Goal: Task Accomplishment & Management: Manage account settings

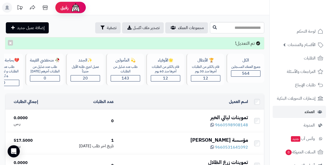
click at [180, 12] on header "رفيق ! الطلبات معالجة مكتمل إرجاع المنتجات العملاء المتواجدون الان 563 عملاء من…" at bounding box center [164, 7] width 329 height 15
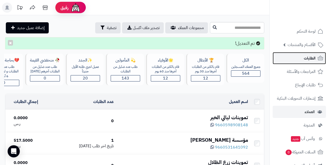
click at [295, 57] on link "الطلبات" at bounding box center [298, 58] width 53 height 12
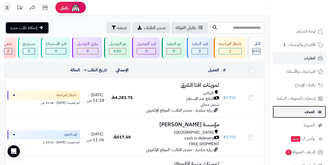
click at [300, 112] on link "العملاء" at bounding box center [298, 112] width 53 height 12
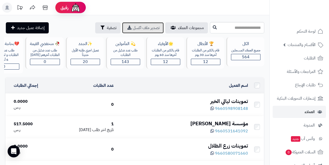
click at [133, 29] on span "تصدير ملف اكسل" at bounding box center [146, 28] width 27 height 6
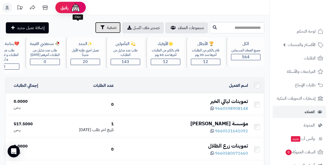
click at [95, 27] on button "تصفية" at bounding box center [107, 27] width 25 height 11
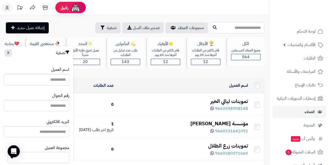
click at [229, 104] on div "تموينات ليالي الخير" at bounding box center [183, 101] width 130 height 7
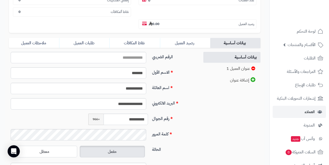
scroll to position [101, 0]
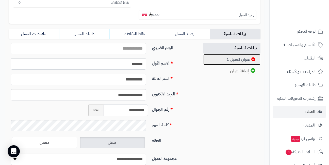
click at [230, 58] on link "عنوان العميل 1" at bounding box center [231, 59] width 57 height 11
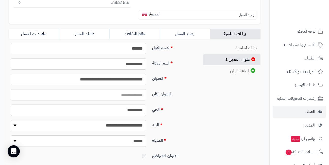
click at [304, 110] on link "العملاء" at bounding box center [298, 112] width 53 height 12
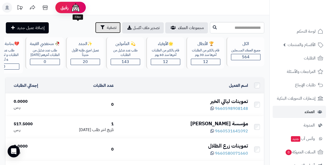
click at [107, 28] on span "تصفية" at bounding box center [112, 28] width 10 height 6
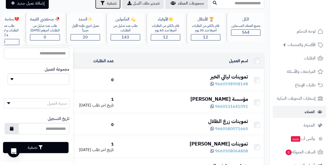
scroll to position [25, 0]
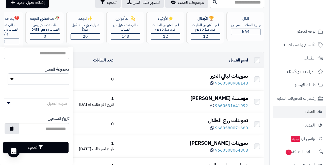
drag, startPoint x: 223, startPoint y: 77, endPoint x: 214, endPoint y: 76, distance: 8.9
click at [223, 77] on div "تموينات ليالي الخير" at bounding box center [183, 76] width 130 height 7
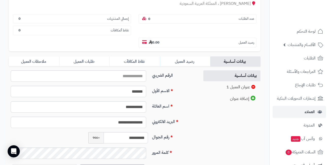
scroll to position [76, 0]
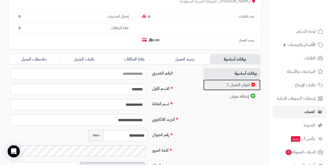
click at [241, 85] on link "عنوان العميل 1" at bounding box center [231, 85] width 57 height 11
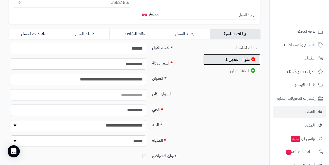
scroll to position [127, 0]
